Goal: Information Seeking & Learning: Learn about a topic

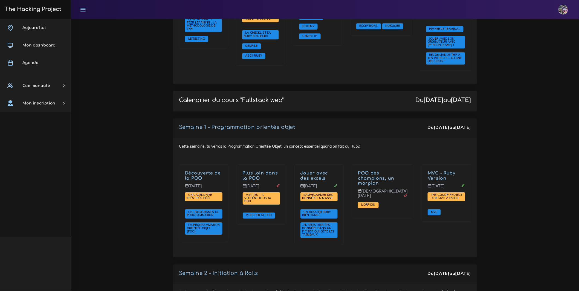
scroll to position [700, 0]
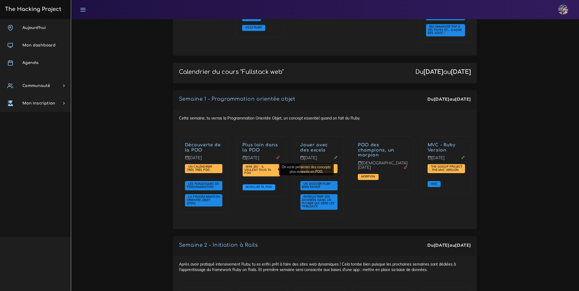
click at [260, 184] on span "Muscler ta POO" at bounding box center [259, 187] width 33 height 6
click at [260, 185] on span "Muscler ta POO" at bounding box center [259, 187] width 29 height 4
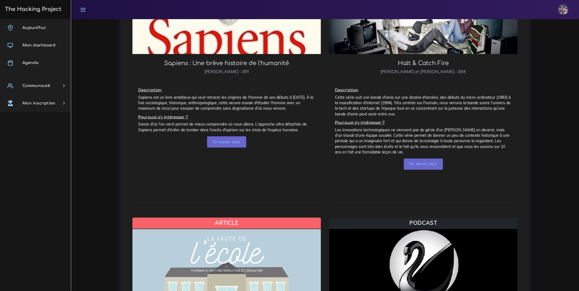
scroll to position [304, 0]
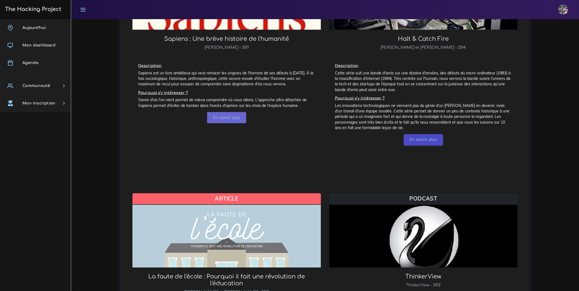
click at [427, 146] on link "En savoir plus" at bounding box center [423, 139] width 39 height 11
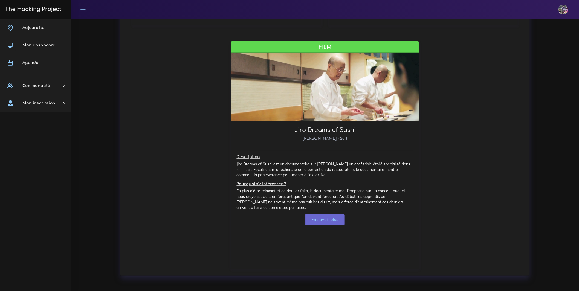
scroll to position [966, 0]
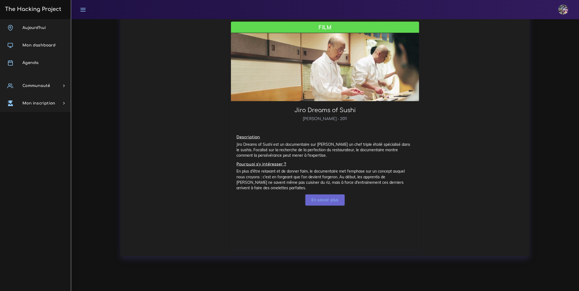
click at [307, 125] on h6 "David Gelb - 2011" at bounding box center [325, 121] width 177 height 8
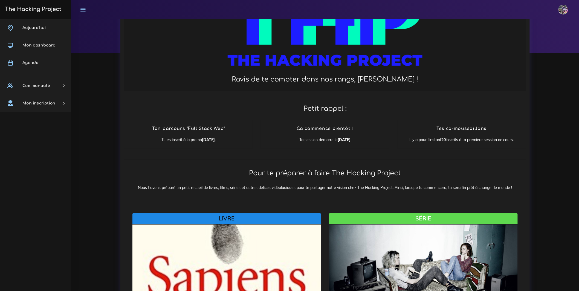
scroll to position [0, 0]
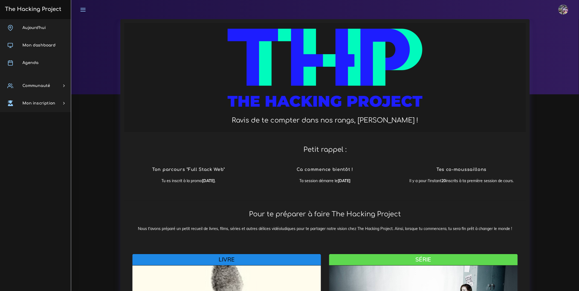
drag, startPoint x: 282, startPoint y: 182, endPoint x: 372, endPoint y: 186, distance: 90.4
click at [372, 186] on div "Ca commence bientôt ! Ta session démarre le lundi 01 septembre 2025" at bounding box center [325, 175] width 128 height 28
click at [45, 17] on link "The Hacking Project" at bounding box center [32, 9] width 58 height 18
click at [41, 26] on span "Aujourd'hui" at bounding box center [33, 28] width 23 height 4
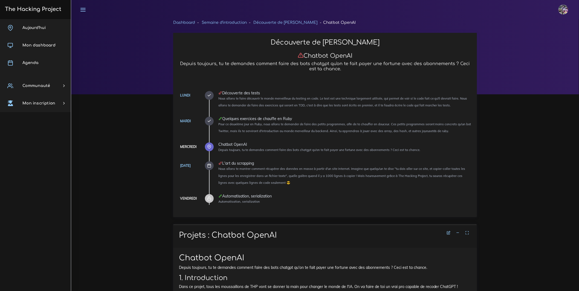
click at [41, 26] on span "Aujourd'hui" at bounding box center [33, 28] width 23 height 4
click at [44, 63] on link "Agenda" at bounding box center [35, 63] width 71 height 18
click at [45, 59] on link "Agenda" at bounding box center [35, 63] width 71 height 18
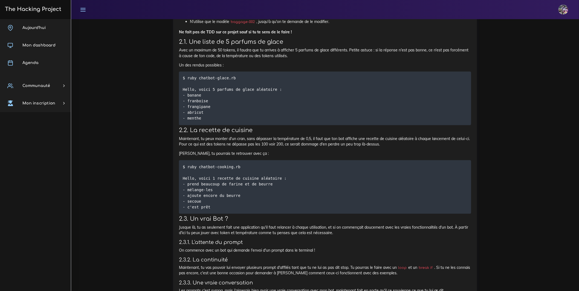
scroll to position [419, 0]
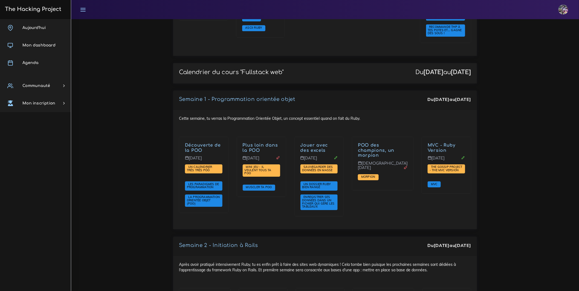
scroll to position [779, 0]
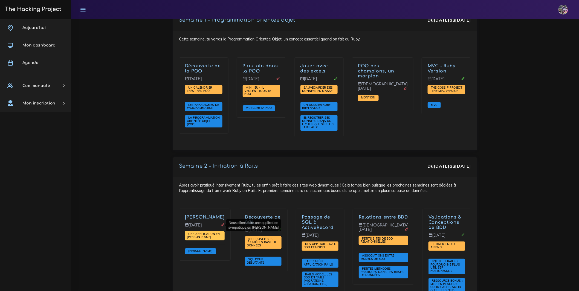
click at [201, 232] on span "Une application en Sinatra" at bounding box center [203, 235] width 33 height 7
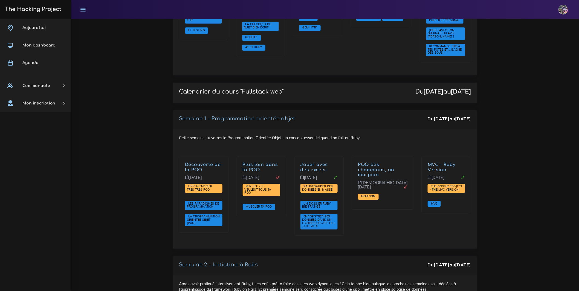
scroll to position [652, 0]
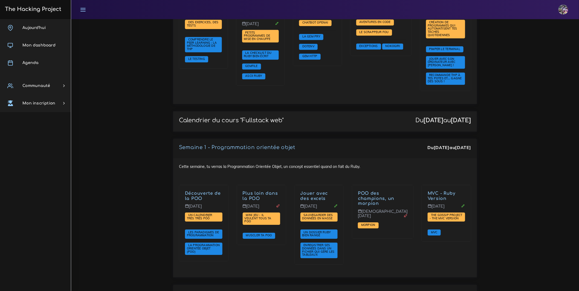
click at [43, 13] on link "The Hacking Project" at bounding box center [32, 9] width 58 height 18
